Goal: Task Accomplishment & Management: Manage account settings

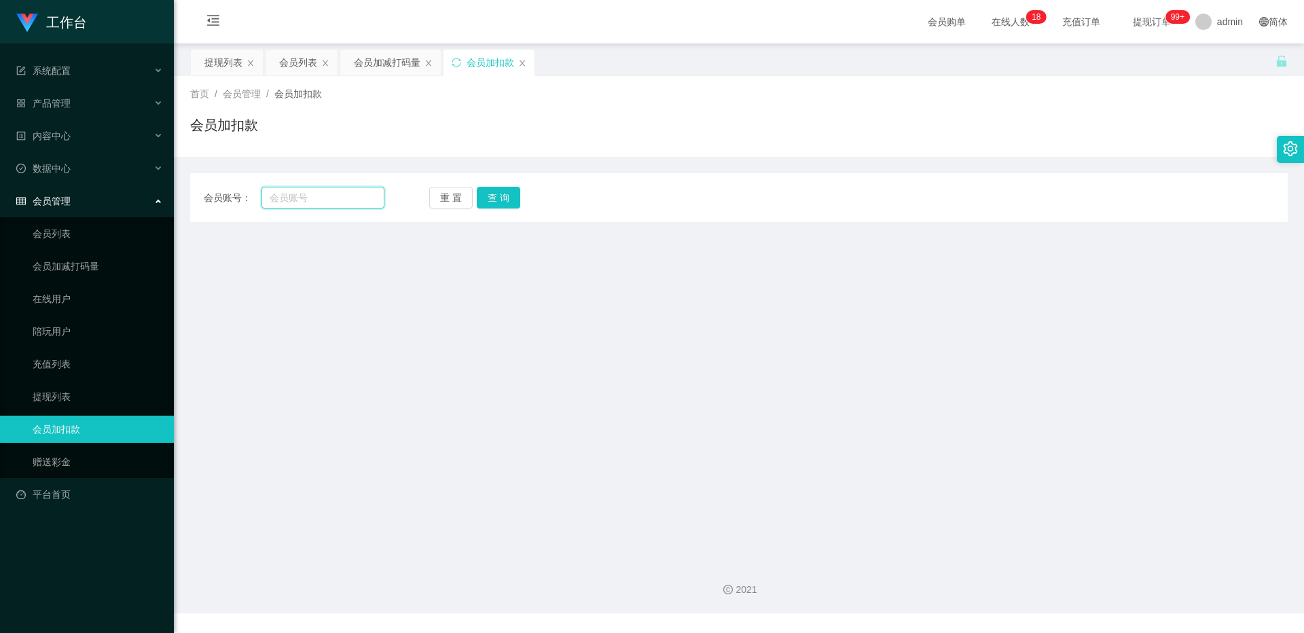
click at [342, 196] on input "text" at bounding box center [323, 198] width 123 height 22
paste input "85332233"
type input "85332233"
click at [488, 200] on button "查 询" at bounding box center [498, 198] width 43 height 22
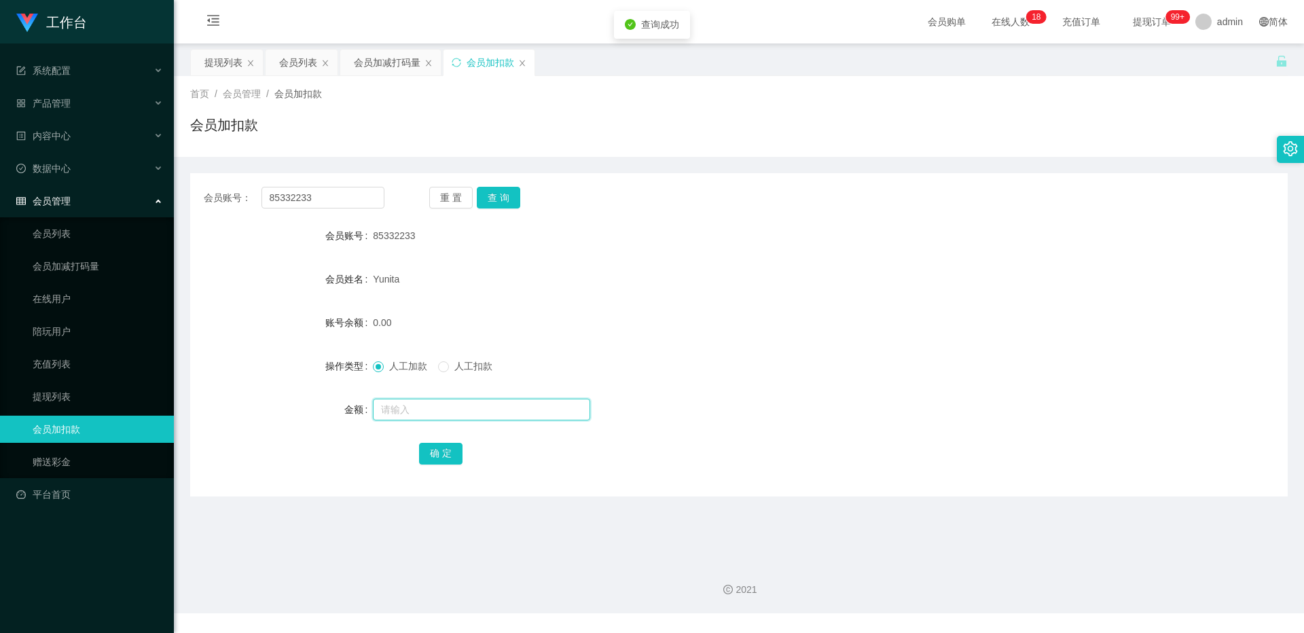
click at [394, 414] on input "text" at bounding box center [481, 410] width 217 height 22
type input "500"
click at [427, 456] on button "确 定" at bounding box center [440, 454] width 43 height 22
click at [307, 64] on div "会员列表" at bounding box center [298, 63] width 38 height 26
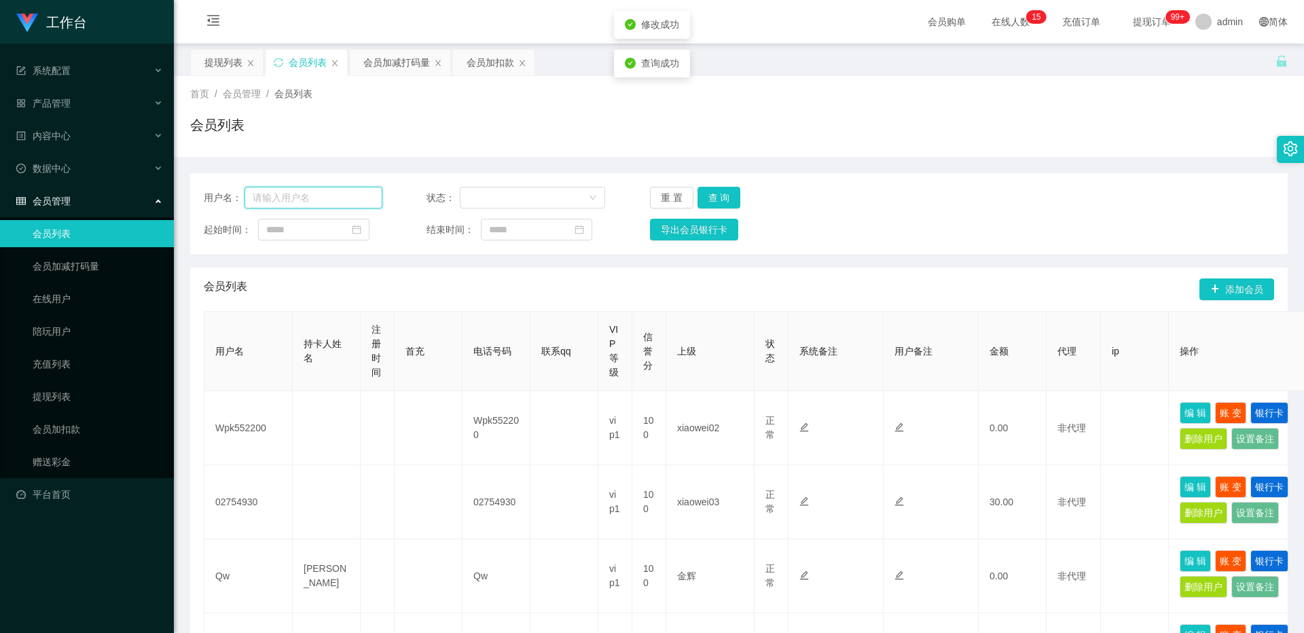
click at [315, 202] on input "text" at bounding box center [314, 198] width 138 height 22
paste input "85332233"
type input "85332233"
click at [723, 198] on button "查 询" at bounding box center [719, 198] width 43 height 22
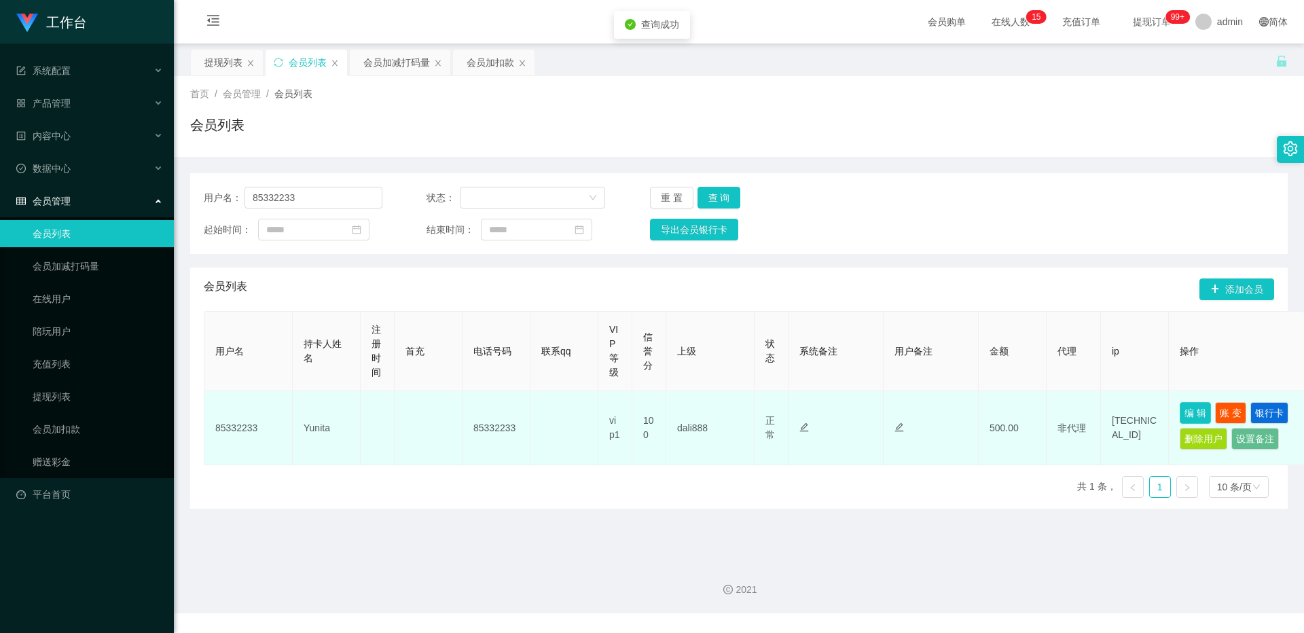
click at [1193, 406] on button "编 辑" at bounding box center [1195, 413] width 31 height 22
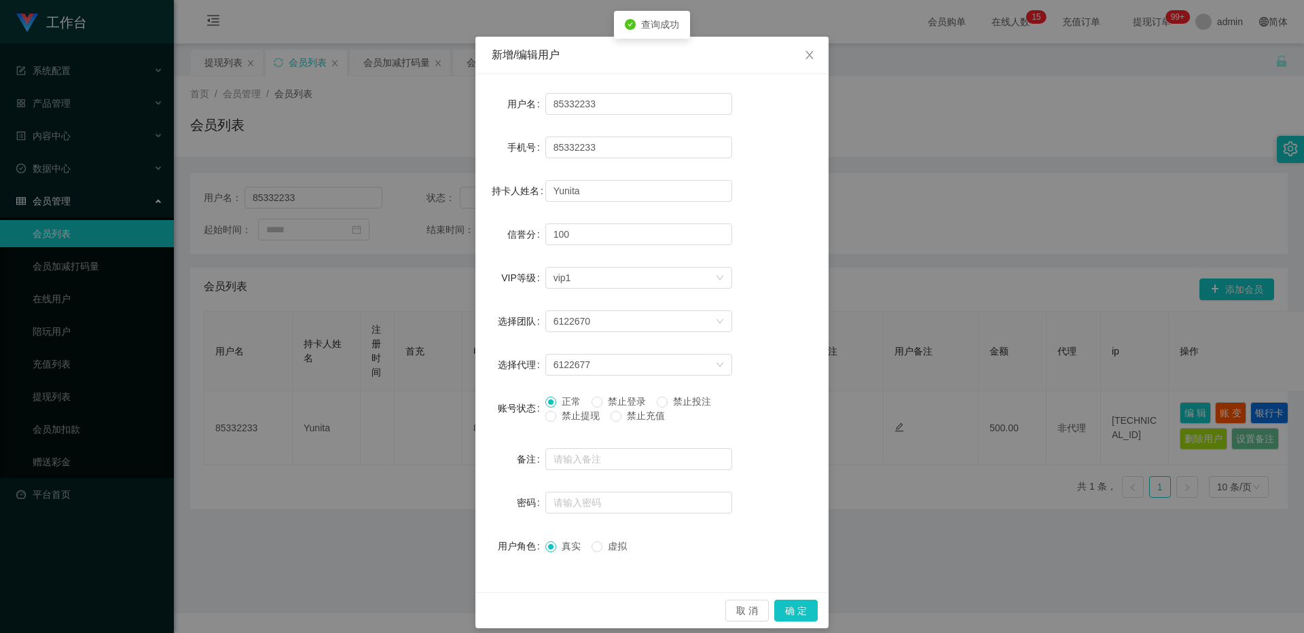
scroll to position [43, 0]
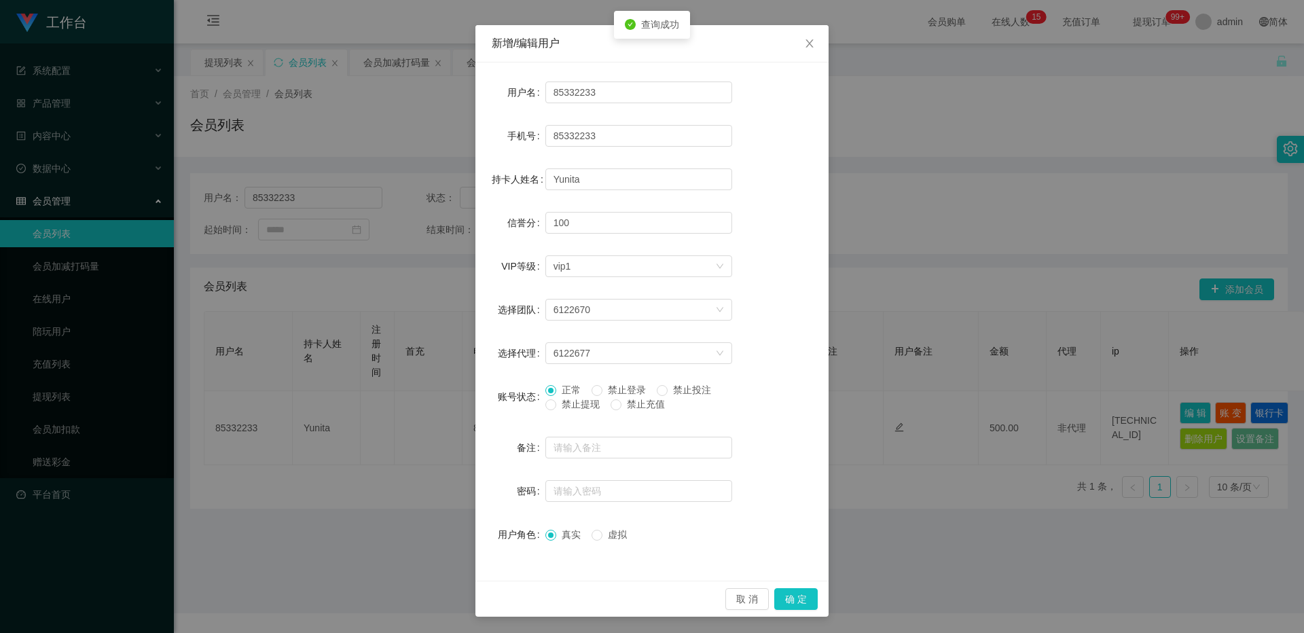
click at [583, 406] on span "禁止提现" at bounding box center [580, 404] width 49 height 11
click at [799, 598] on button "确 定" at bounding box center [795, 599] width 43 height 22
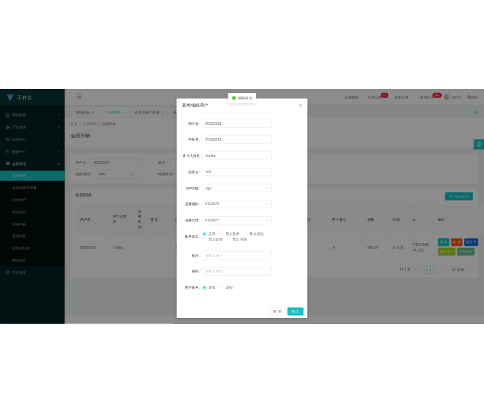
scroll to position [0, 0]
